Goal: Transaction & Acquisition: Purchase product/service

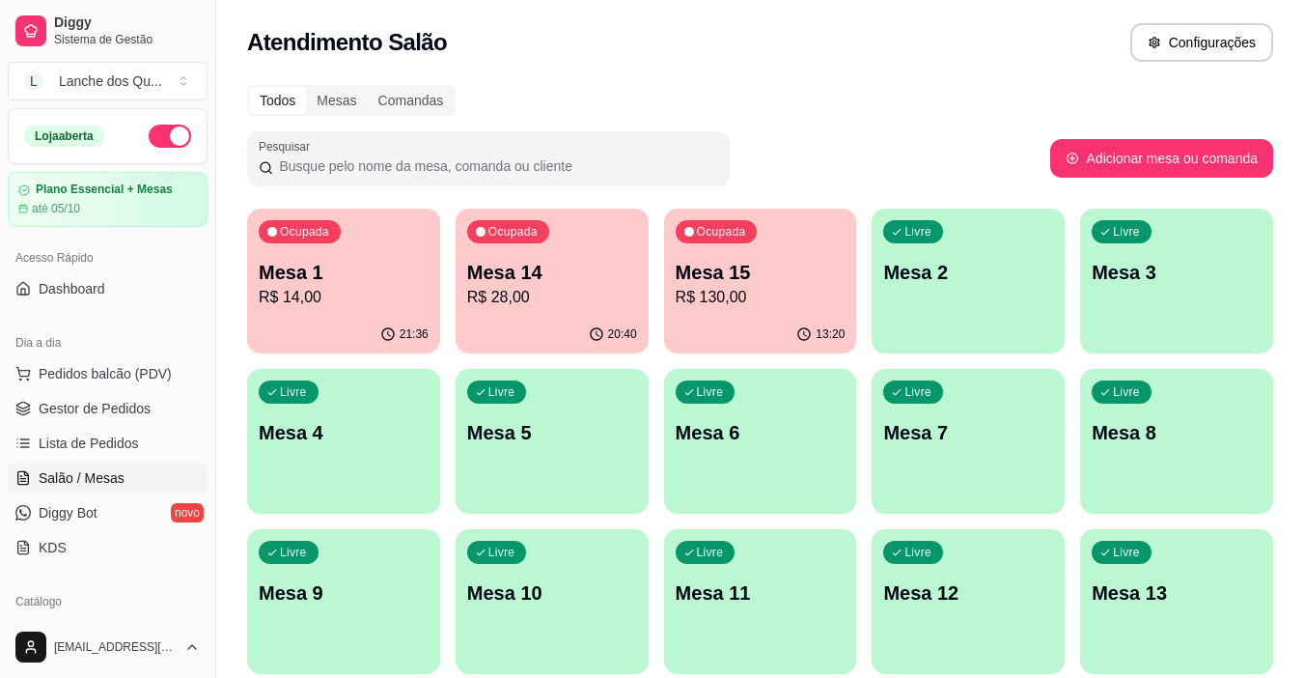
click at [375, 298] on p "R$ 14,00" at bounding box center [344, 297] width 170 height 23
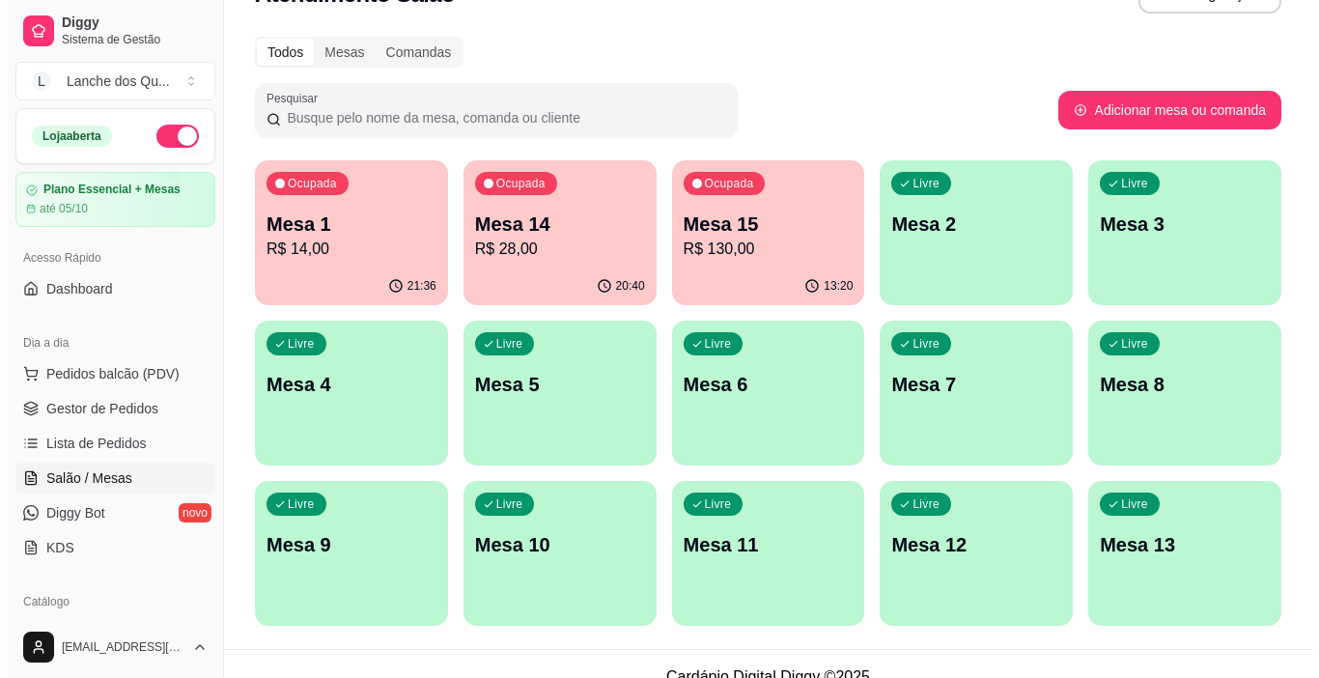
scroll to position [74, 0]
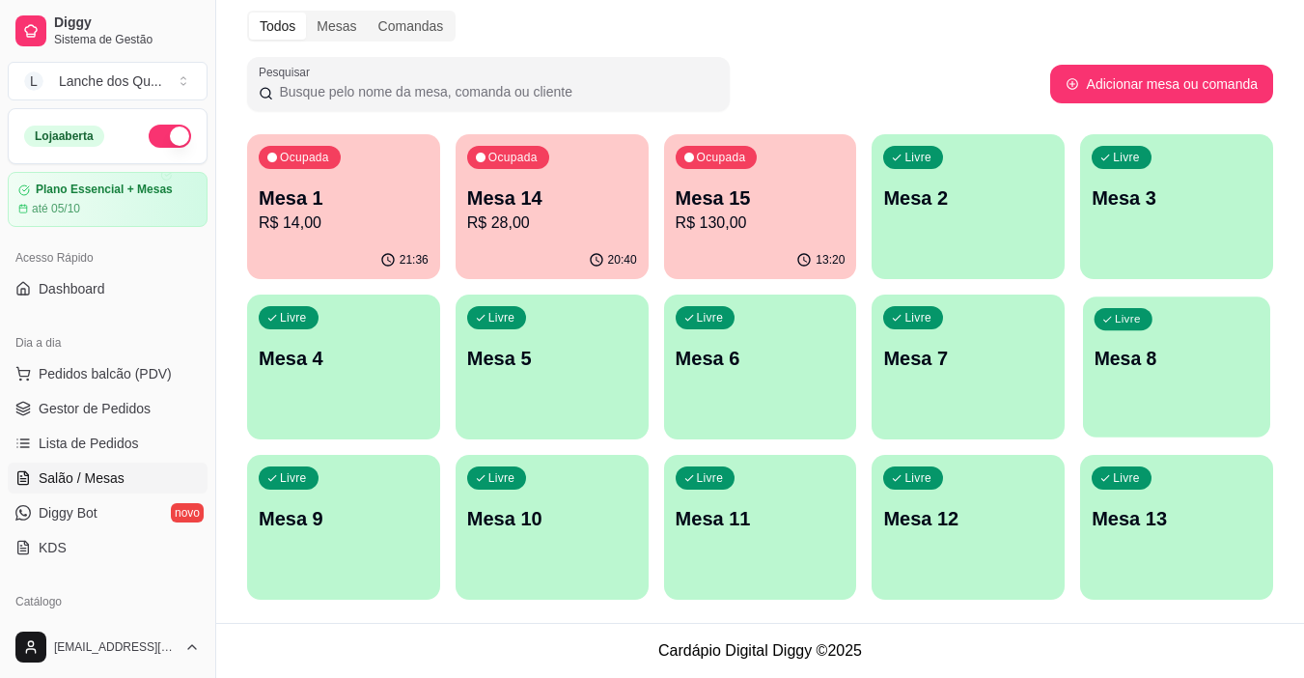
click at [1171, 395] on div "Livre Mesa 8" at bounding box center [1176, 355] width 187 height 118
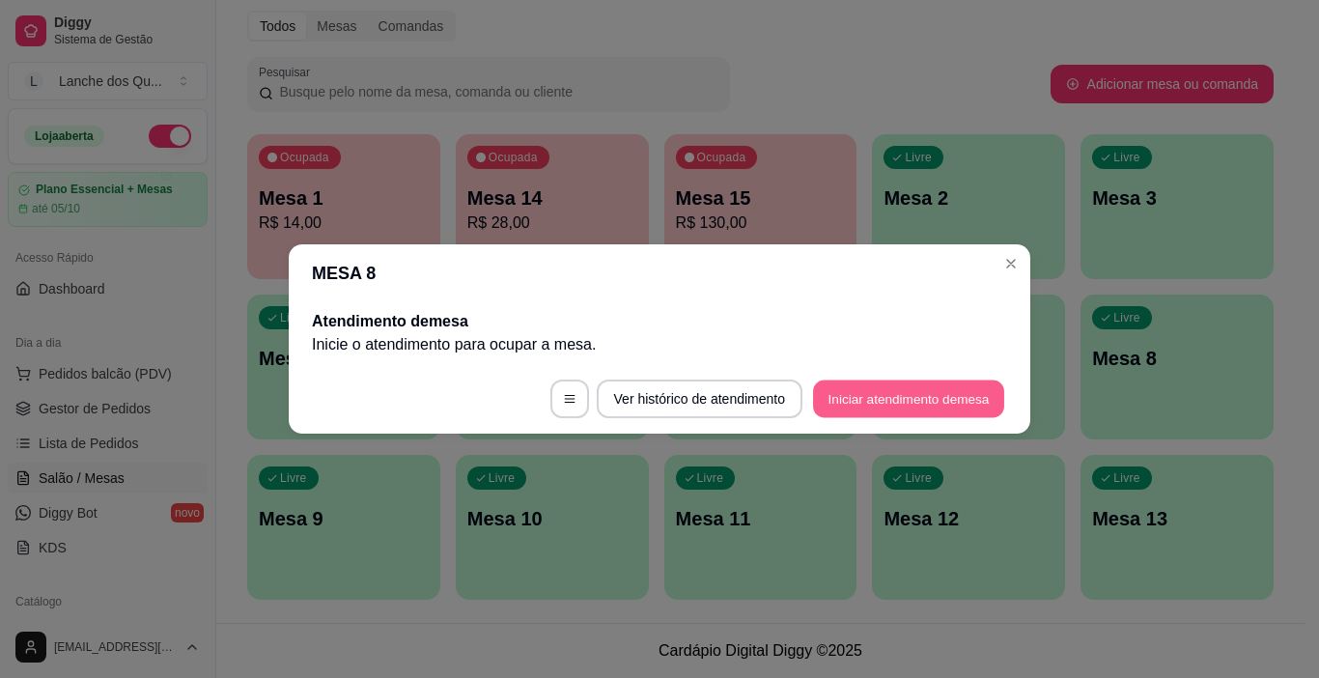
click at [901, 402] on button "Iniciar atendimento de mesa" at bounding box center [908, 399] width 191 height 38
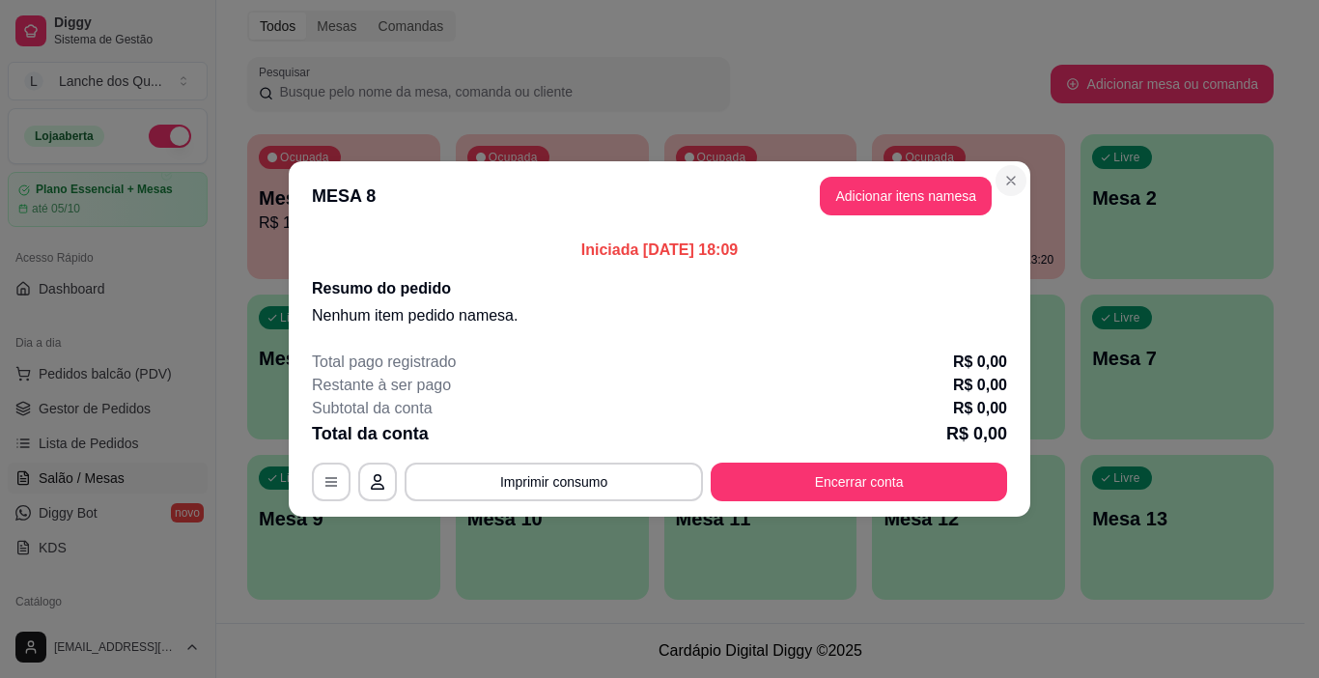
click at [974, 432] on section "MESA 8 Adicionar itens na mesa Iniciada [DATE] 18:09 Resumo do pedido Nenhum it…" at bounding box center [659, 338] width 741 height 355
click at [906, 219] on header "MESA 8 Adicionar itens na mesa" at bounding box center [659, 195] width 741 height 69
click at [908, 204] on button "Adicionar itens na mesa" at bounding box center [905, 197] width 166 height 38
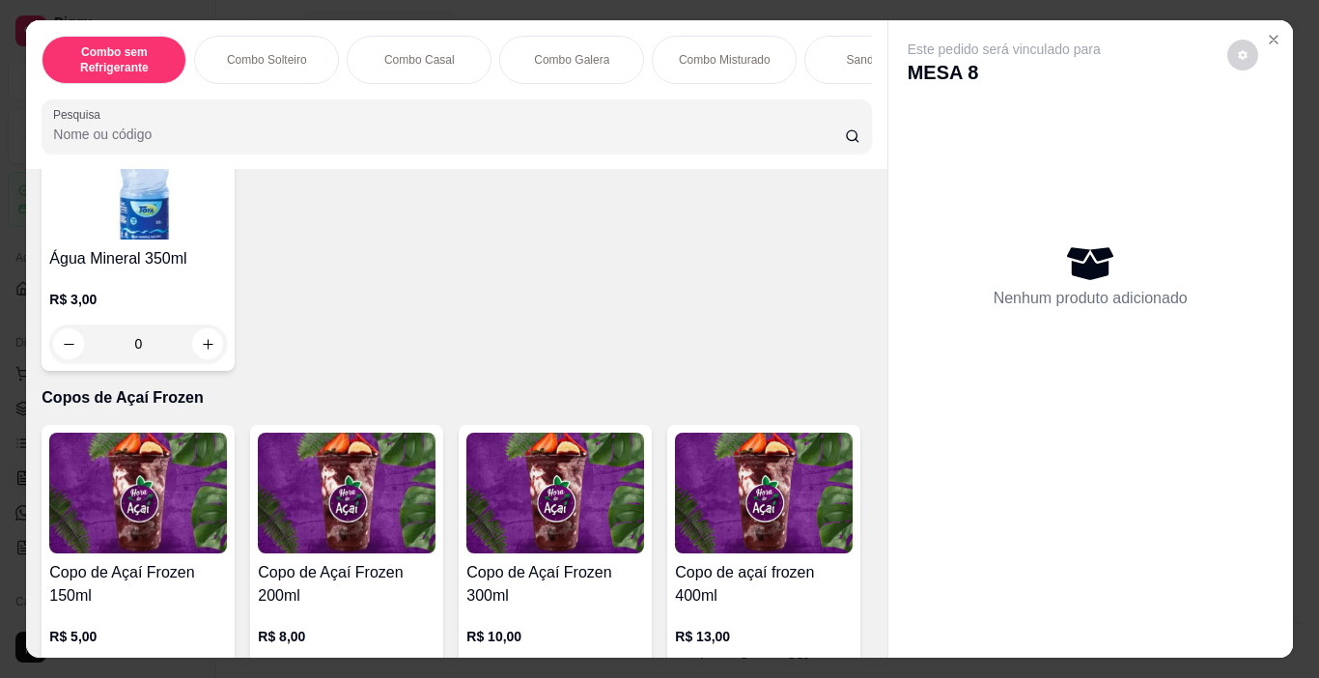
scroll to position [4730, 0]
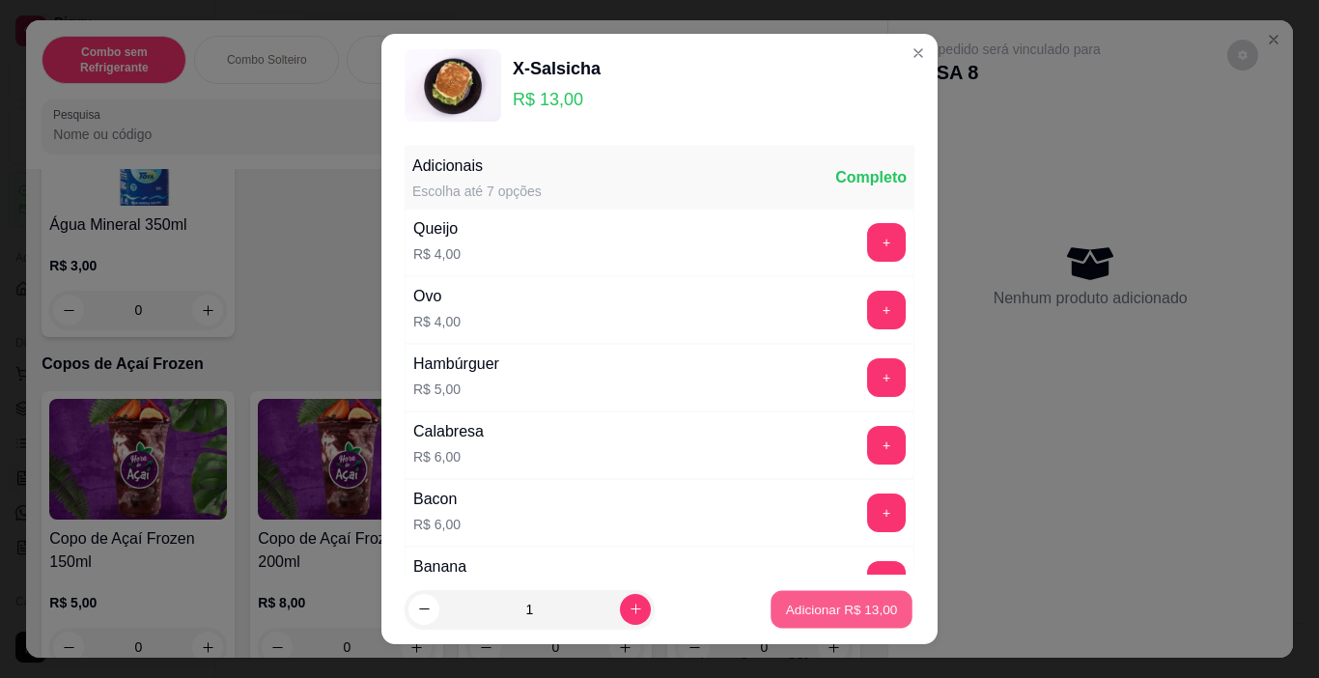
click at [828, 608] on p "Adicionar R$ 13,00" at bounding box center [842, 608] width 112 height 18
type input "1"
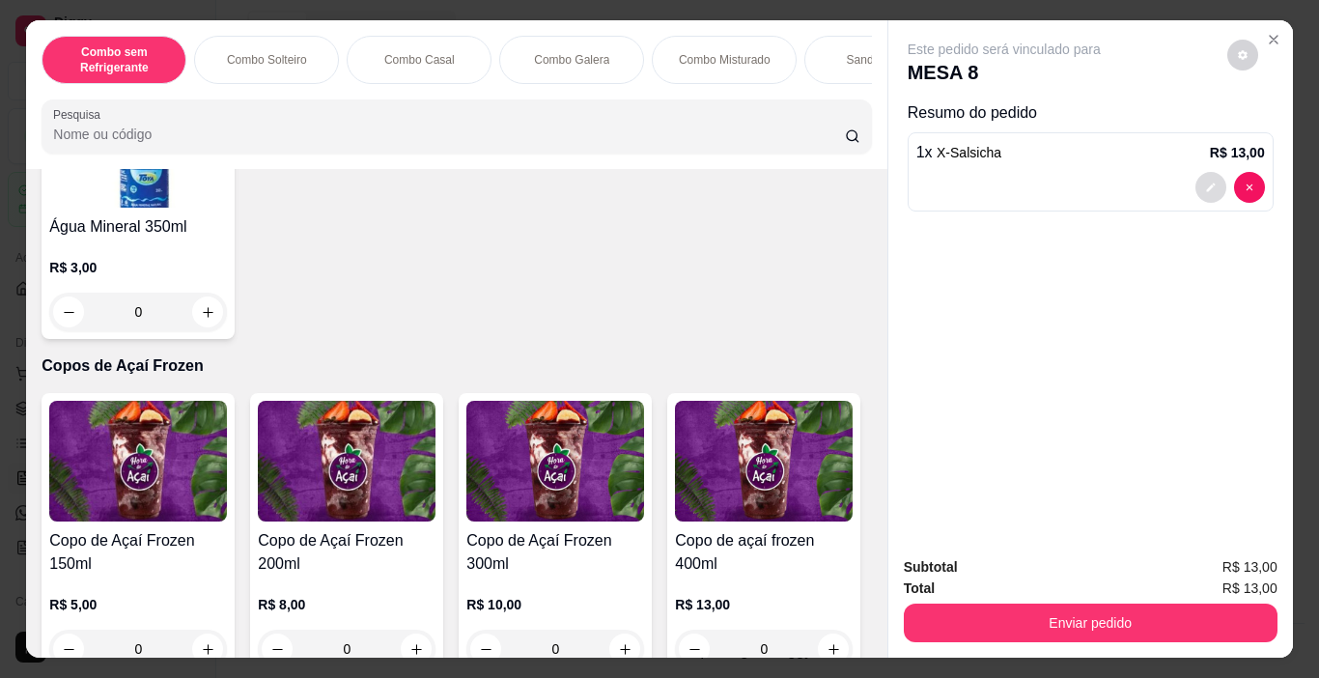
click at [1213, 175] on button "decrease-product-quantity" at bounding box center [1210, 187] width 31 height 31
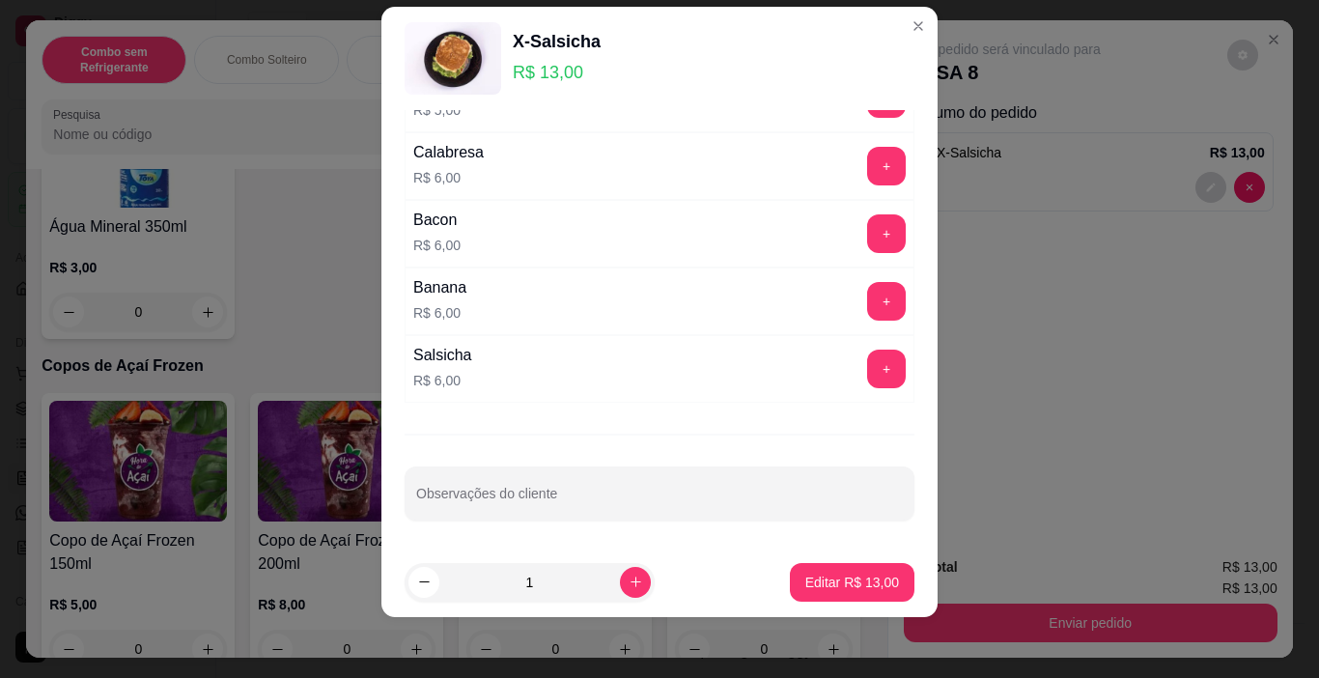
scroll to position [28, 0]
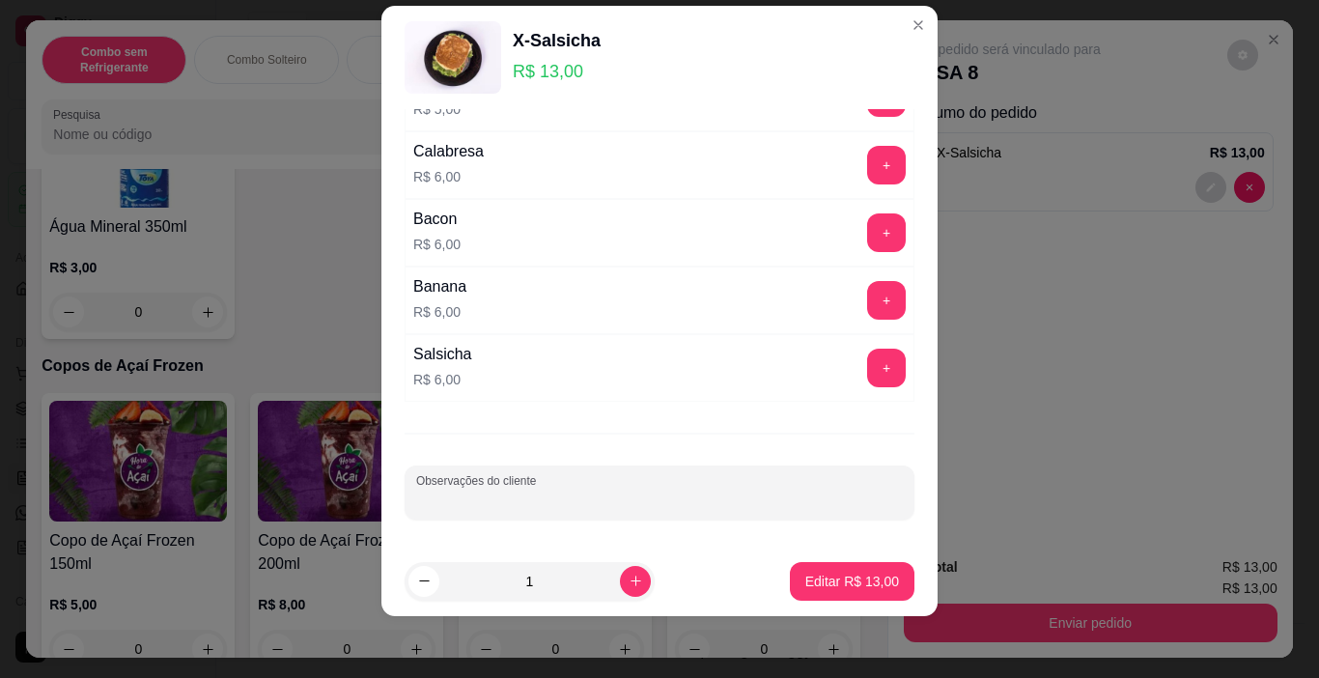
click at [542, 494] on input "Observações do cliente" at bounding box center [659, 499] width 486 height 19
type input "sem carne"
click at [816, 576] on p "Editar R$ 13,00" at bounding box center [852, 580] width 94 height 19
type input "0"
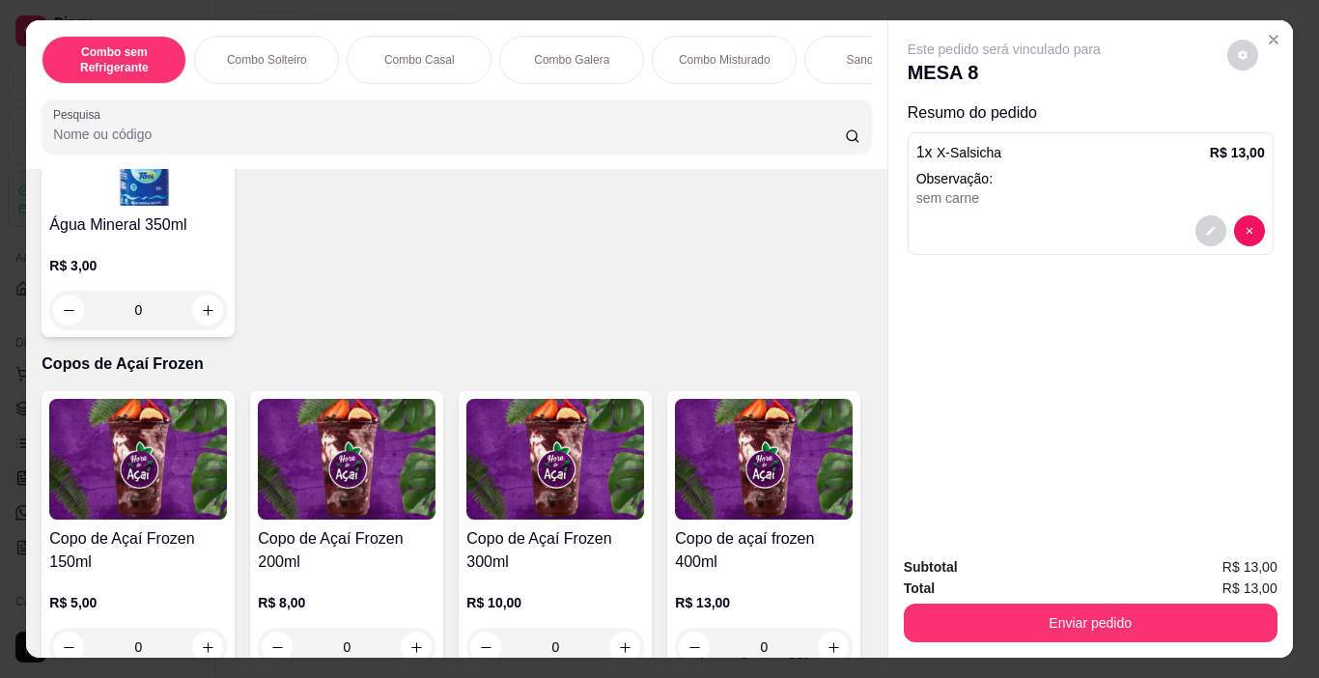
click at [1025, 579] on div "Total R$ 13,00" at bounding box center [1090, 587] width 374 height 21
click at [1031, 603] on button "Enviar pedido" at bounding box center [1090, 622] width 374 height 39
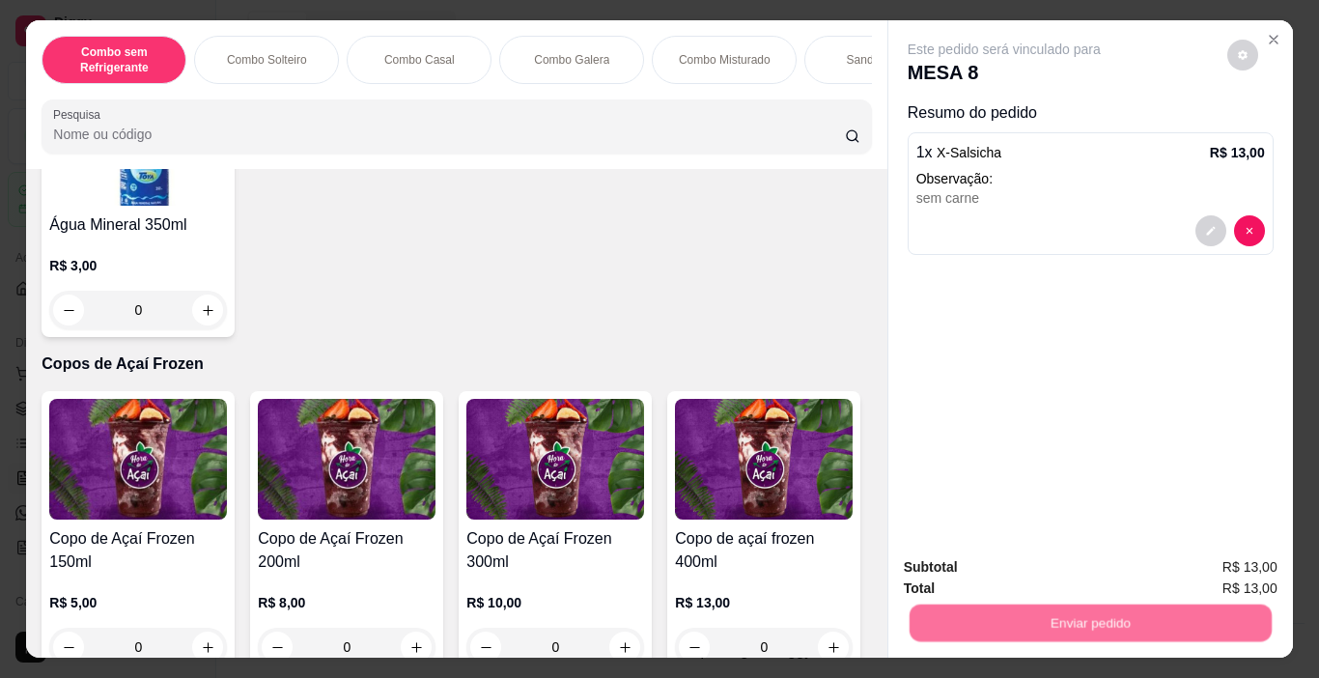
click at [994, 573] on button "Não registrar e enviar pedido" at bounding box center [1026, 567] width 201 height 37
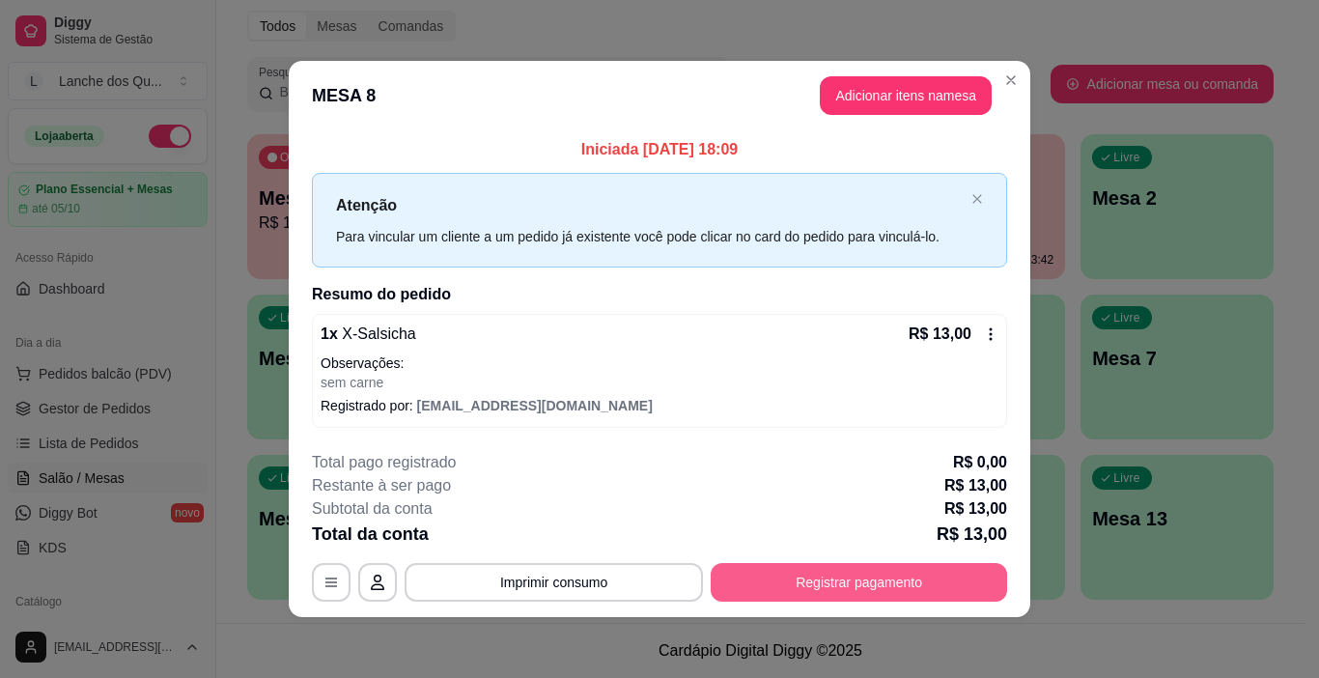
click at [836, 597] on button "Registrar pagamento" at bounding box center [858, 582] width 296 height 39
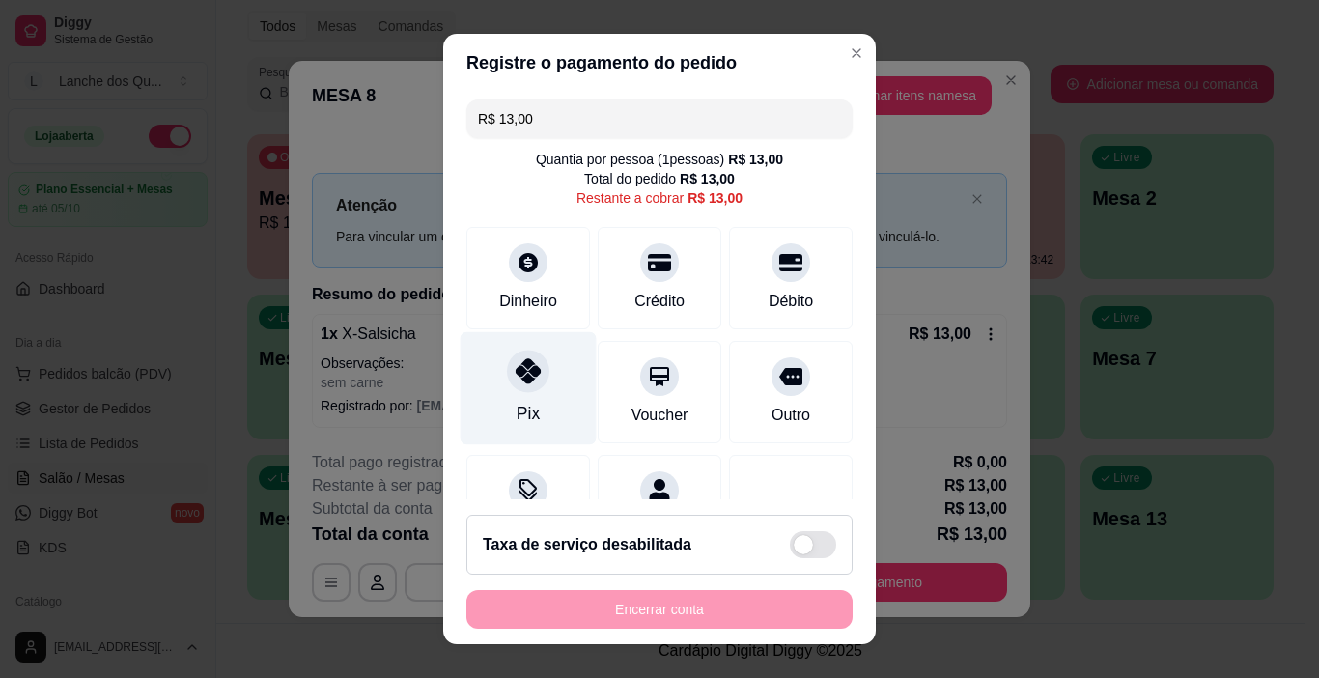
click at [525, 410] on div "Pix" at bounding box center [527, 413] width 23 height 25
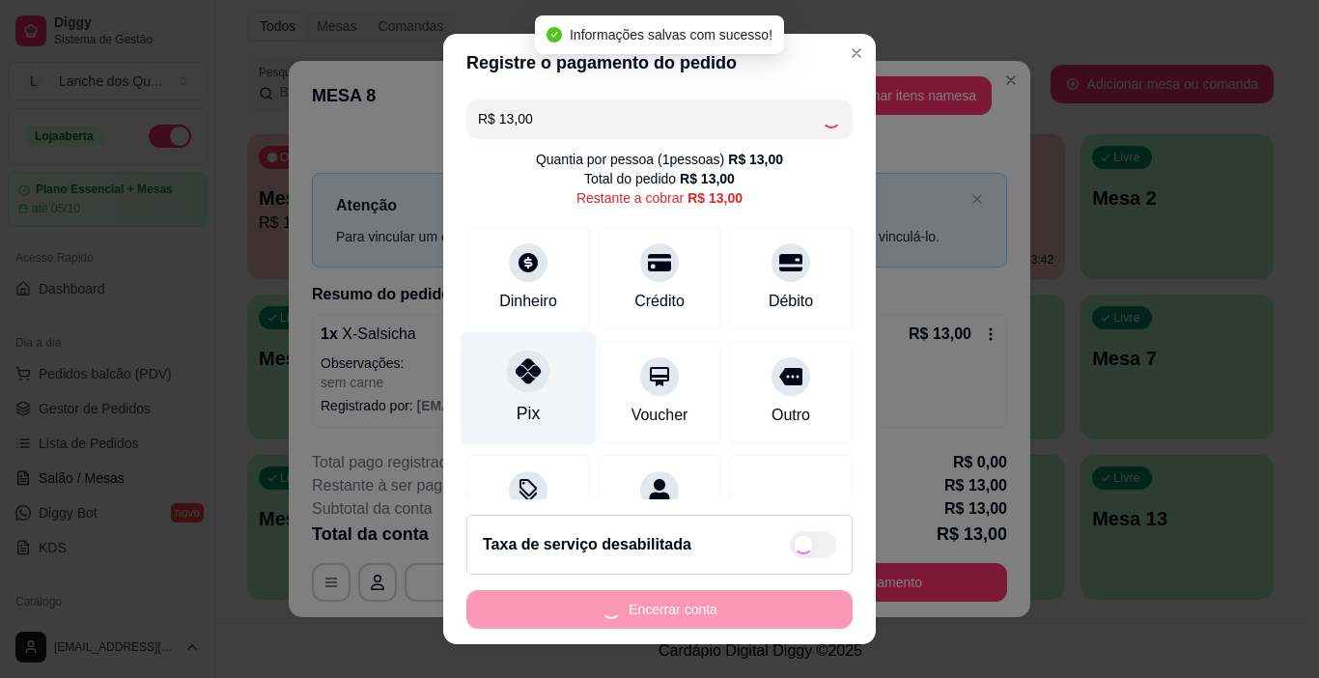
type input "R$ 0,00"
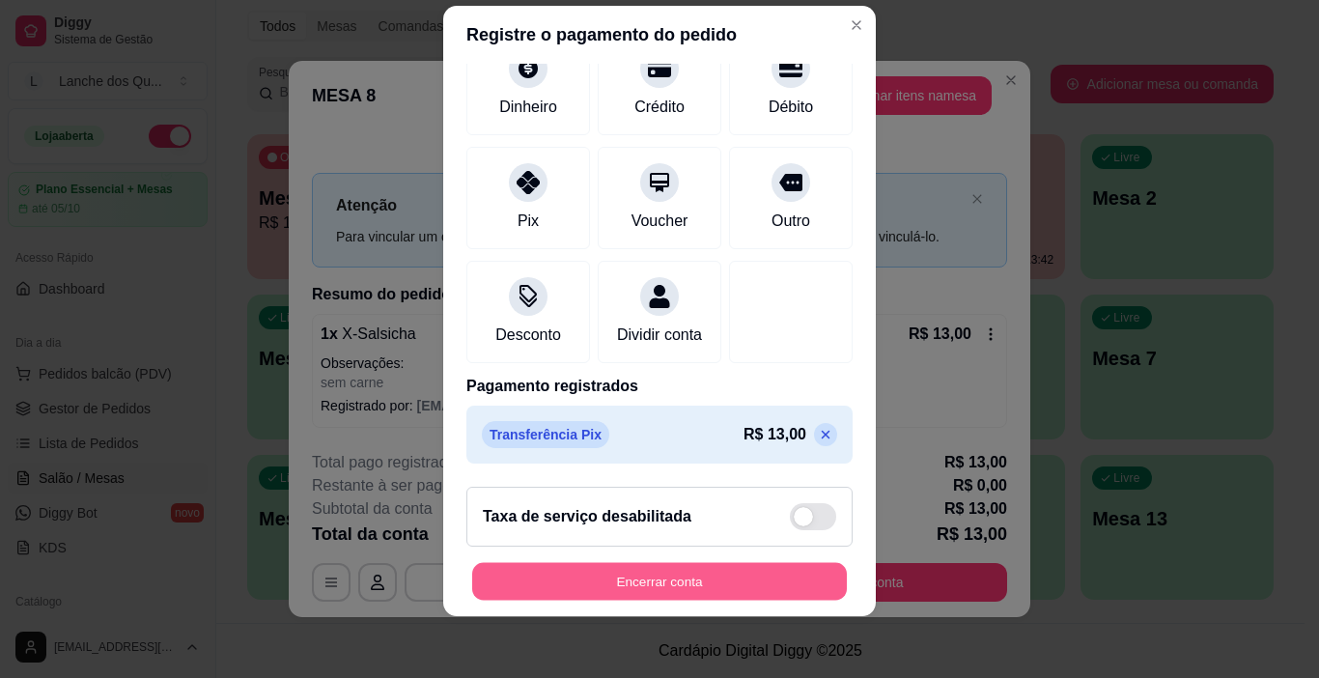
click at [610, 584] on button "Encerrar conta" at bounding box center [659, 582] width 375 height 38
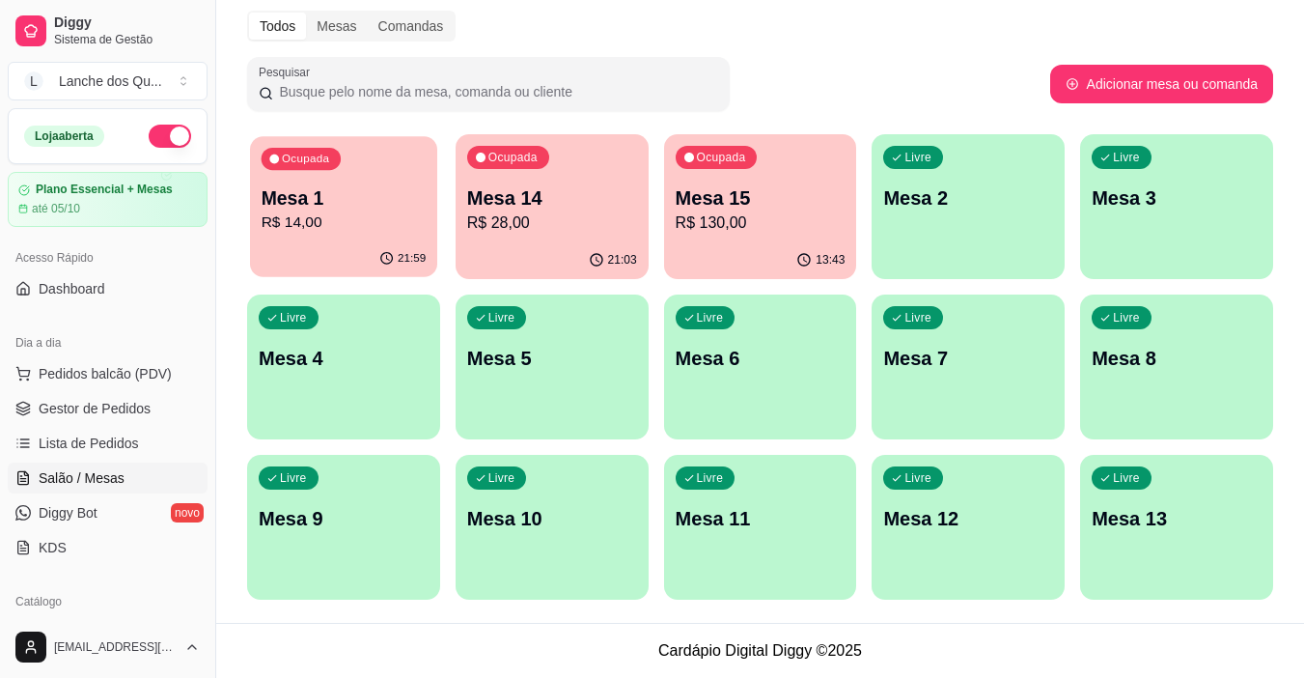
click at [396, 224] on p "R$ 14,00" at bounding box center [344, 222] width 165 height 22
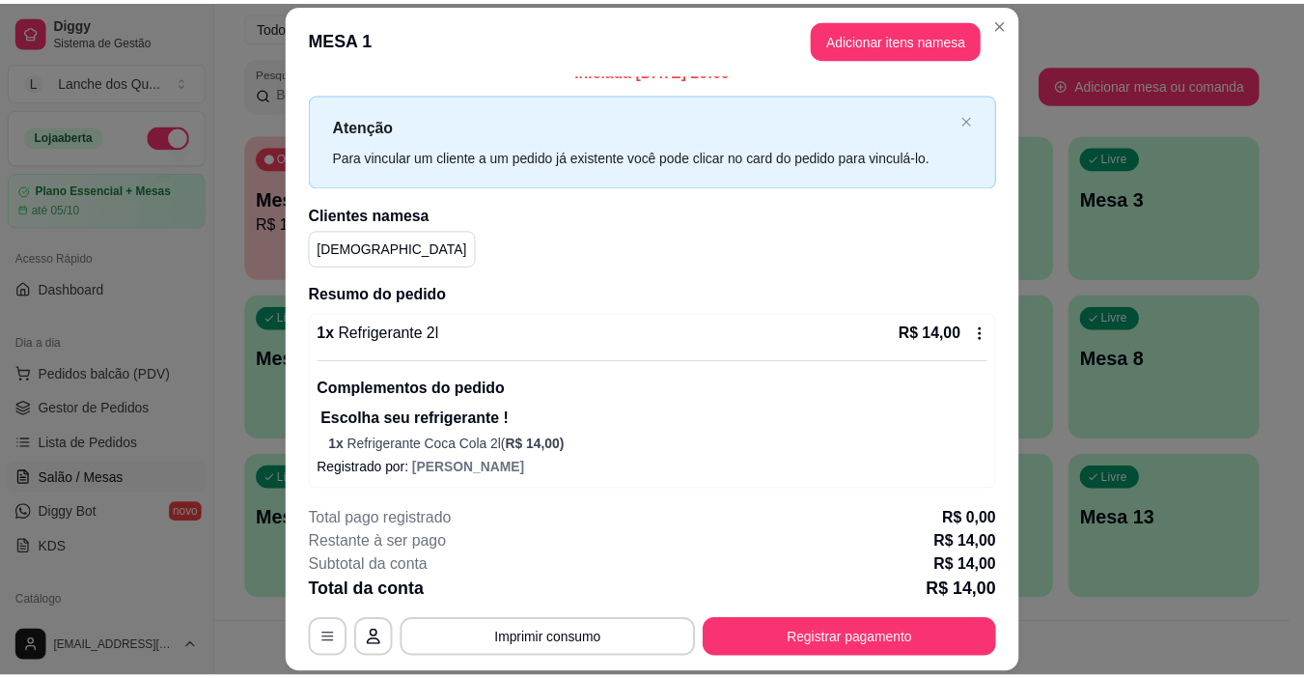
scroll to position [26, 0]
